Goal: Task Accomplishment & Management: Use online tool/utility

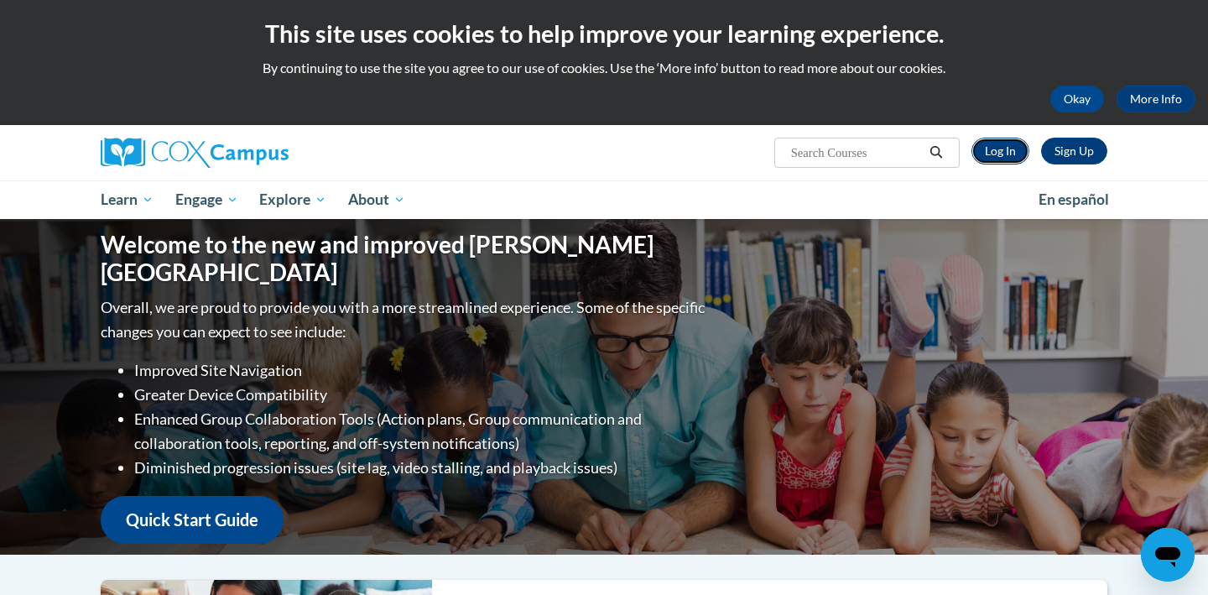
click at [1011, 142] on link "Log In" at bounding box center [1000, 151] width 58 height 27
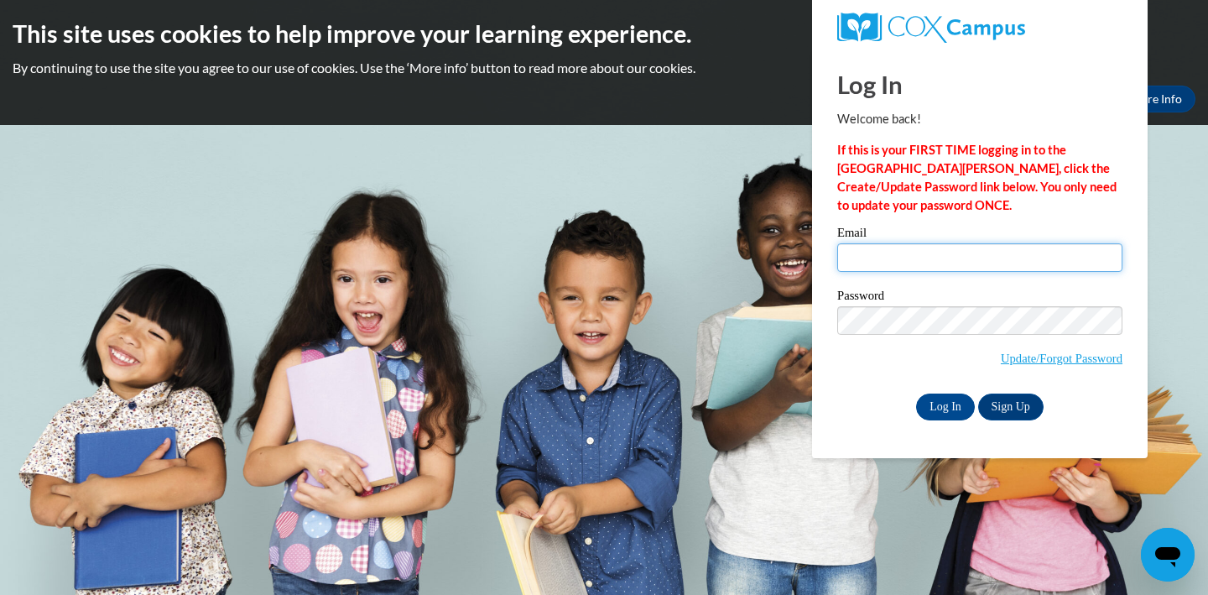
click at [974, 244] on input "Email" at bounding box center [979, 257] width 285 height 29
type input "Amari.Blackburn3@gmail.com"
click at [916, 393] on input "Log In" at bounding box center [945, 406] width 59 height 27
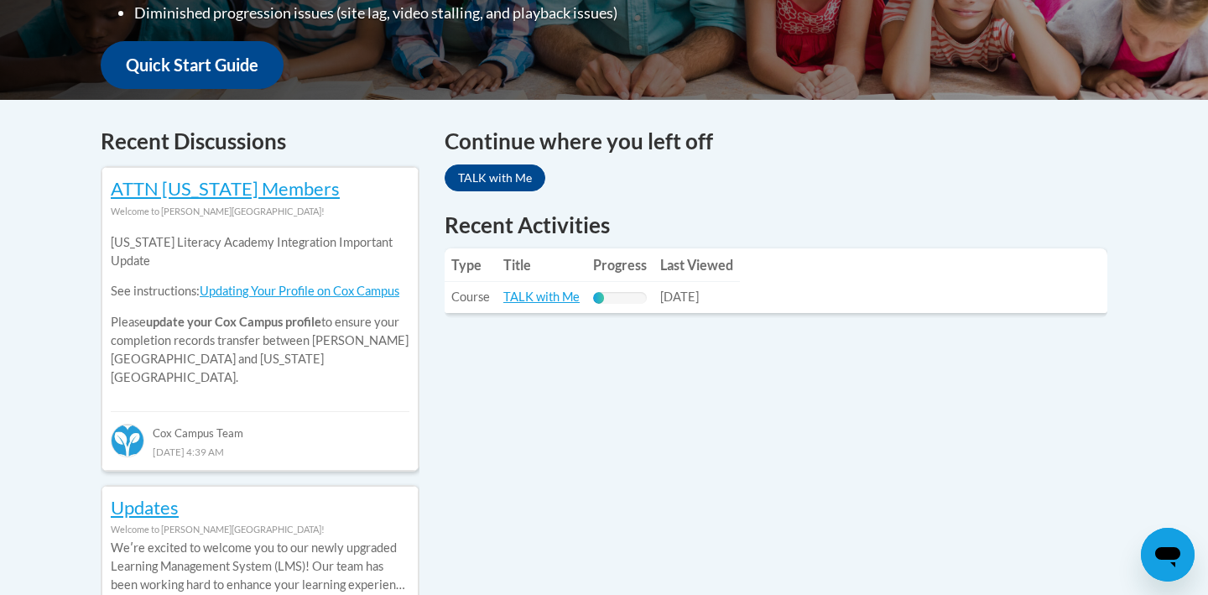
scroll to position [675, 0]
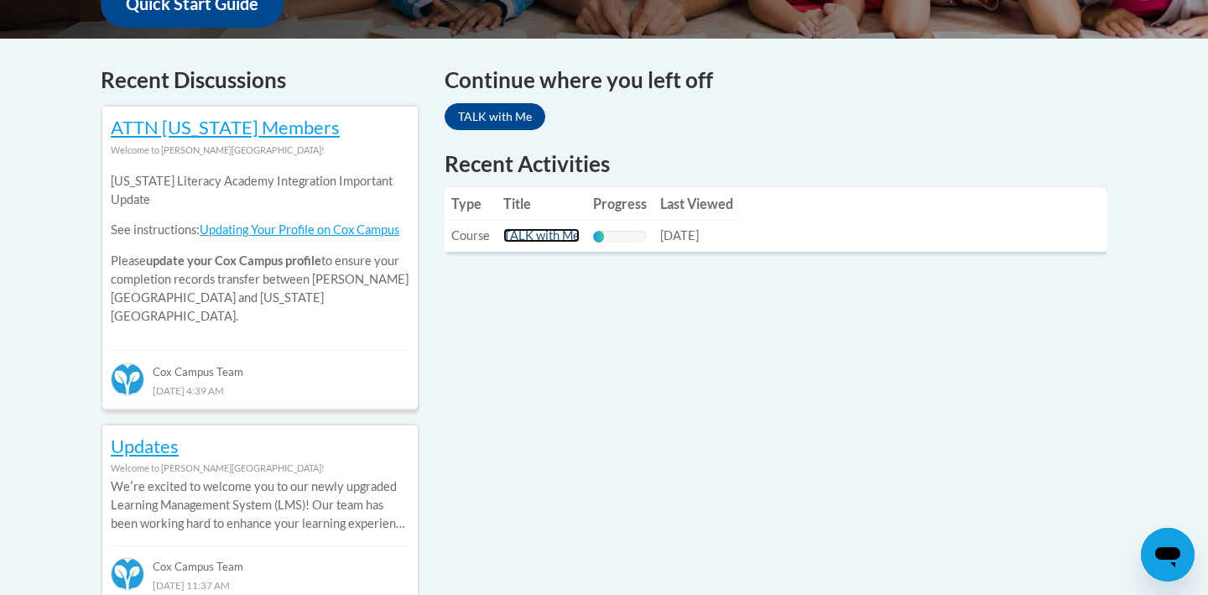
click at [553, 242] on link "TALK with Me" at bounding box center [541, 235] width 76 height 14
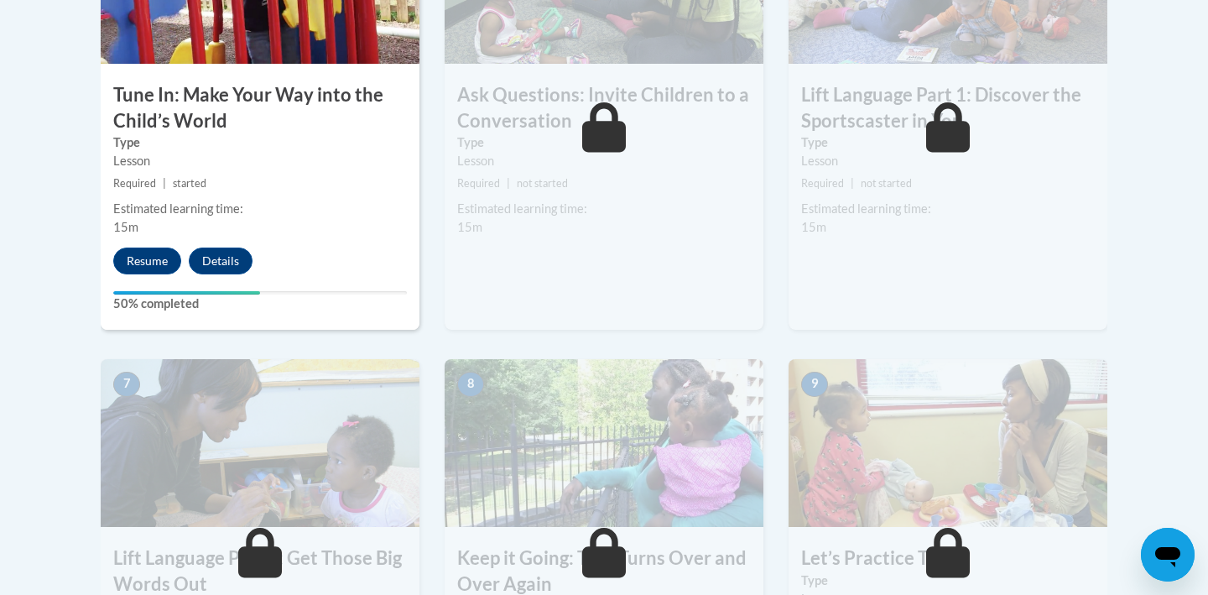
scroll to position [1071, 0]
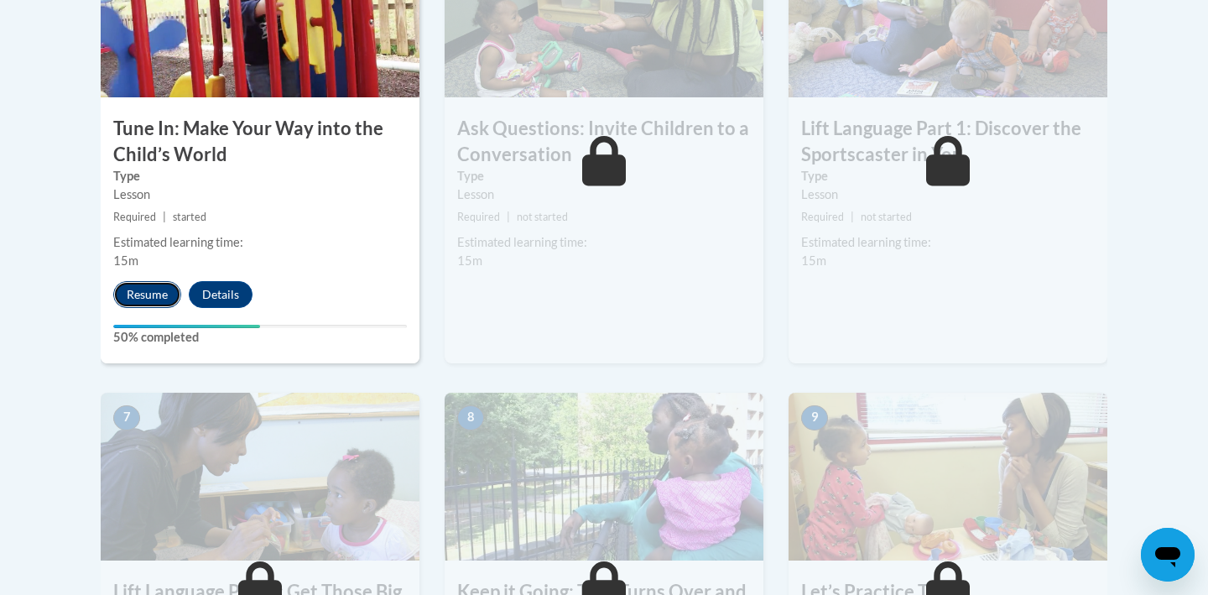
click at [162, 297] on button "Resume" at bounding box center [147, 294] width 68 height 27
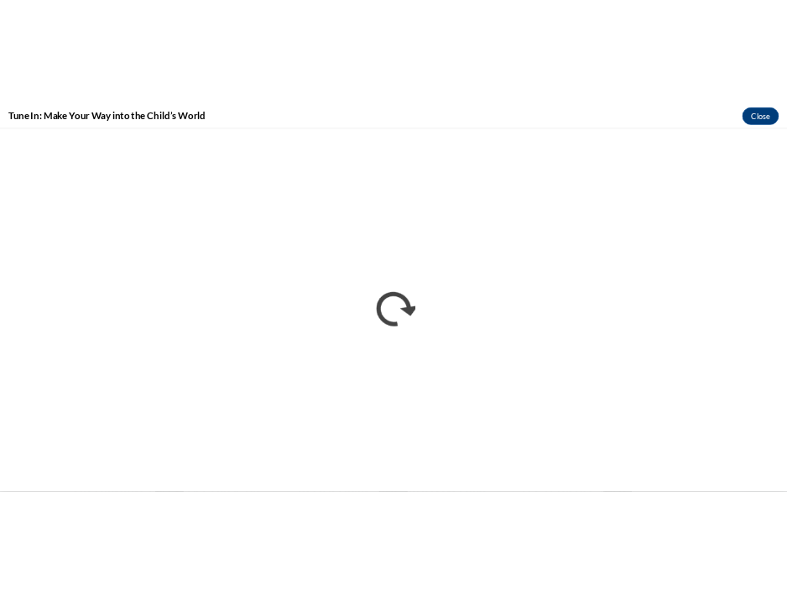
scroll to position [0, 0]
